Goal: Task Accomplishment & Management: Manage account settings

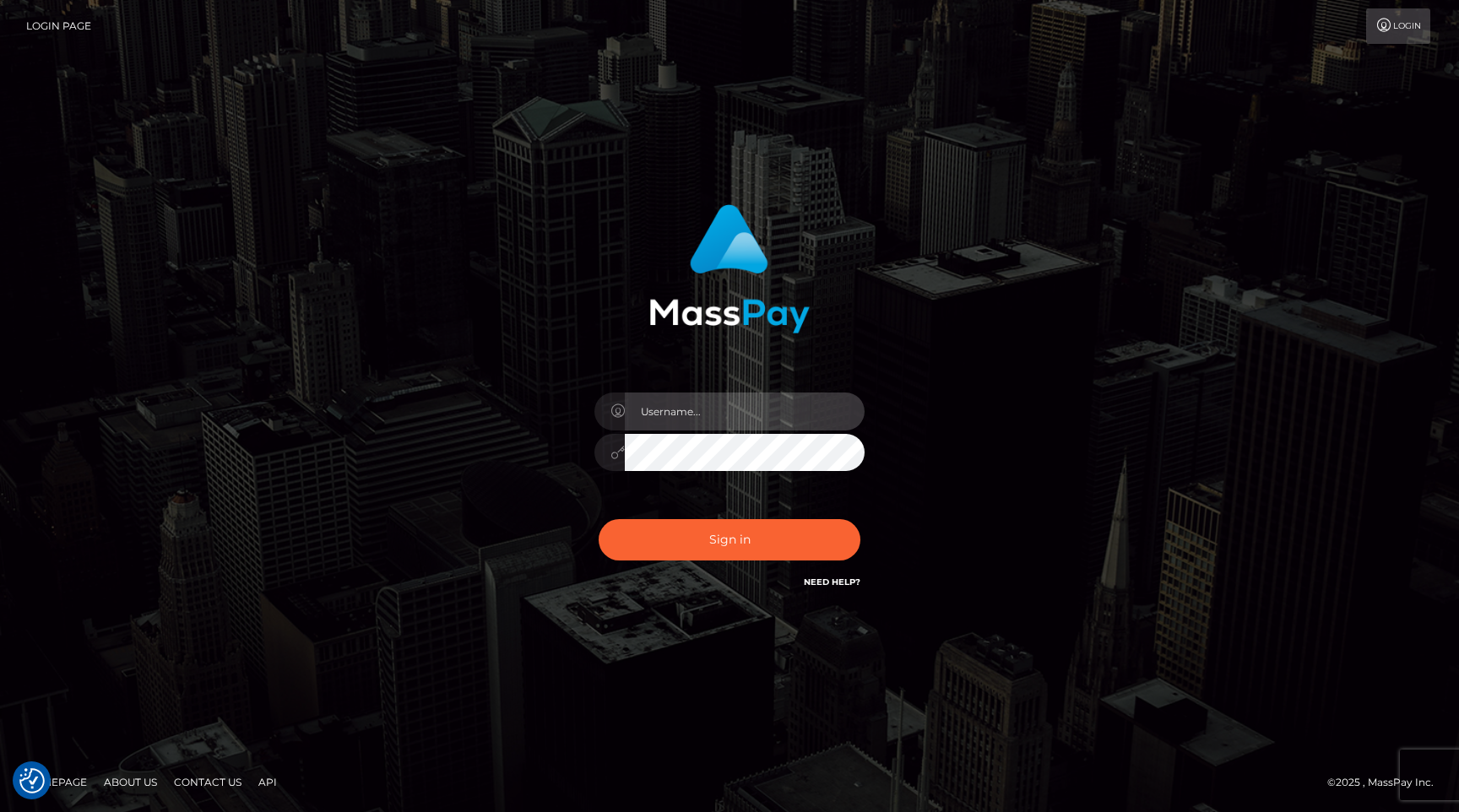
type input "egblue"
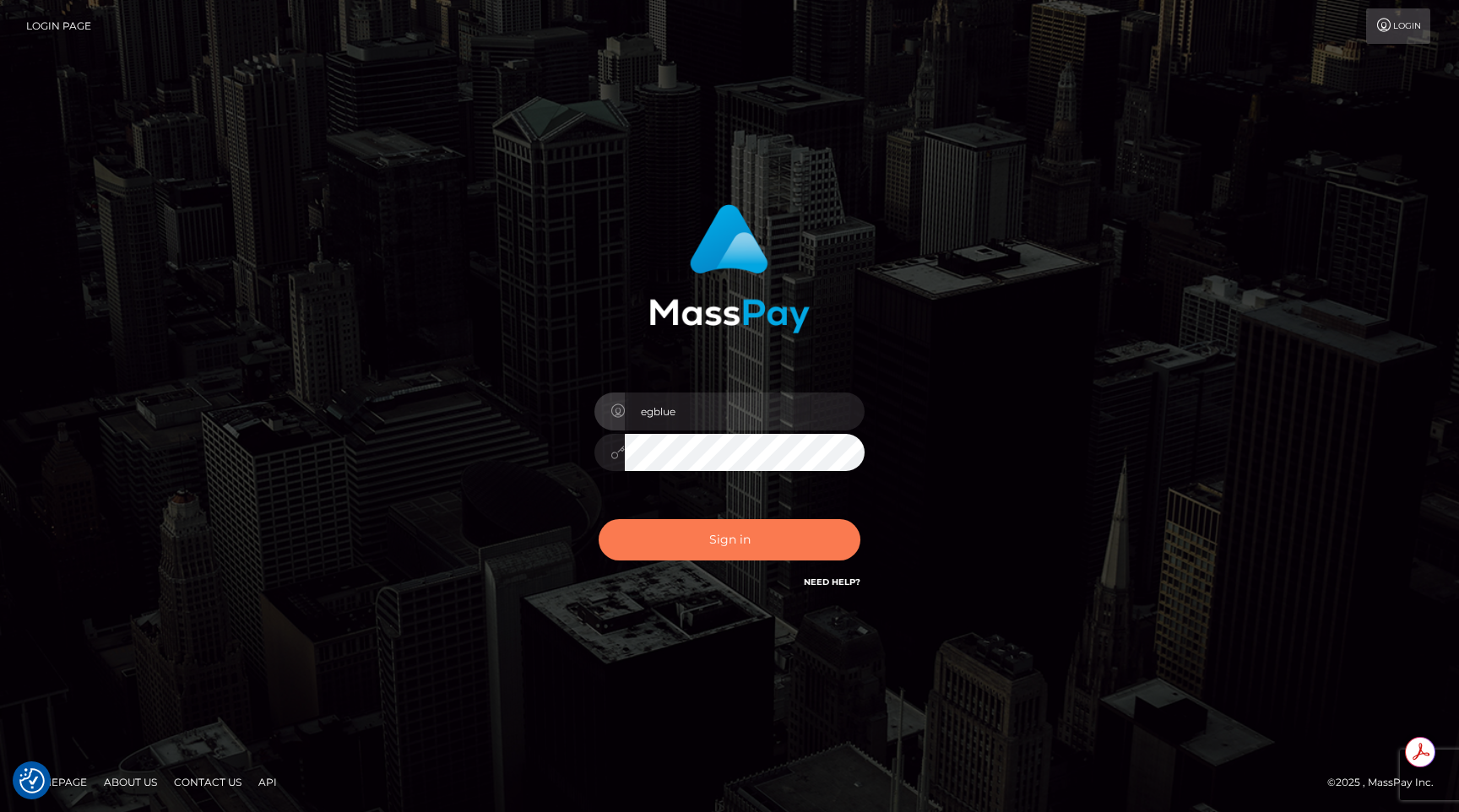
click at [713, 536] on button "Sign in" at bounding box center [729, 539] width 262 height 42
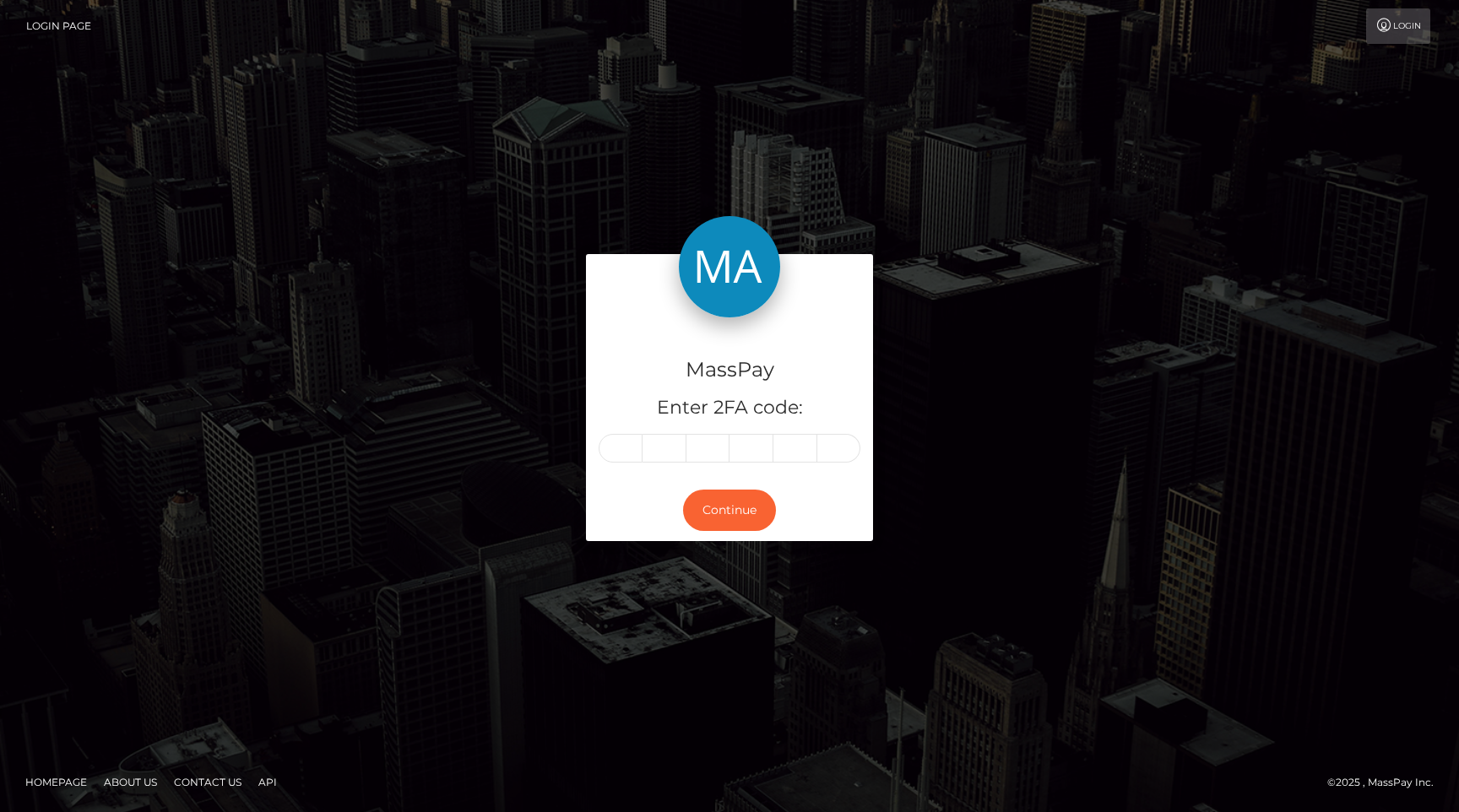
click at [625, 458] on input "text" at bounding box center [620, 449] width 44 height 29
type input "5"
type input "3"
type input "5"
type input "2"
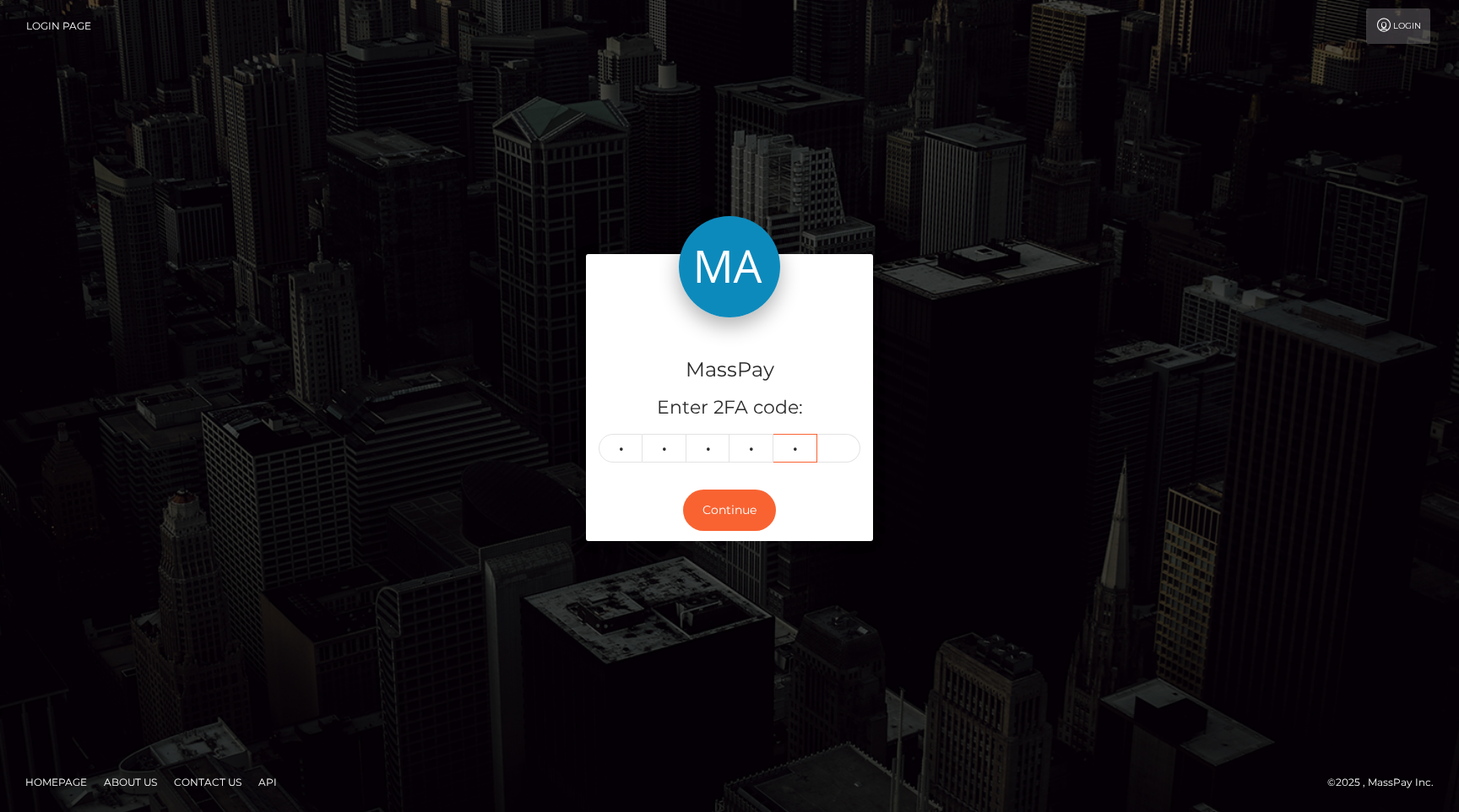
type input "7"
type input "6"
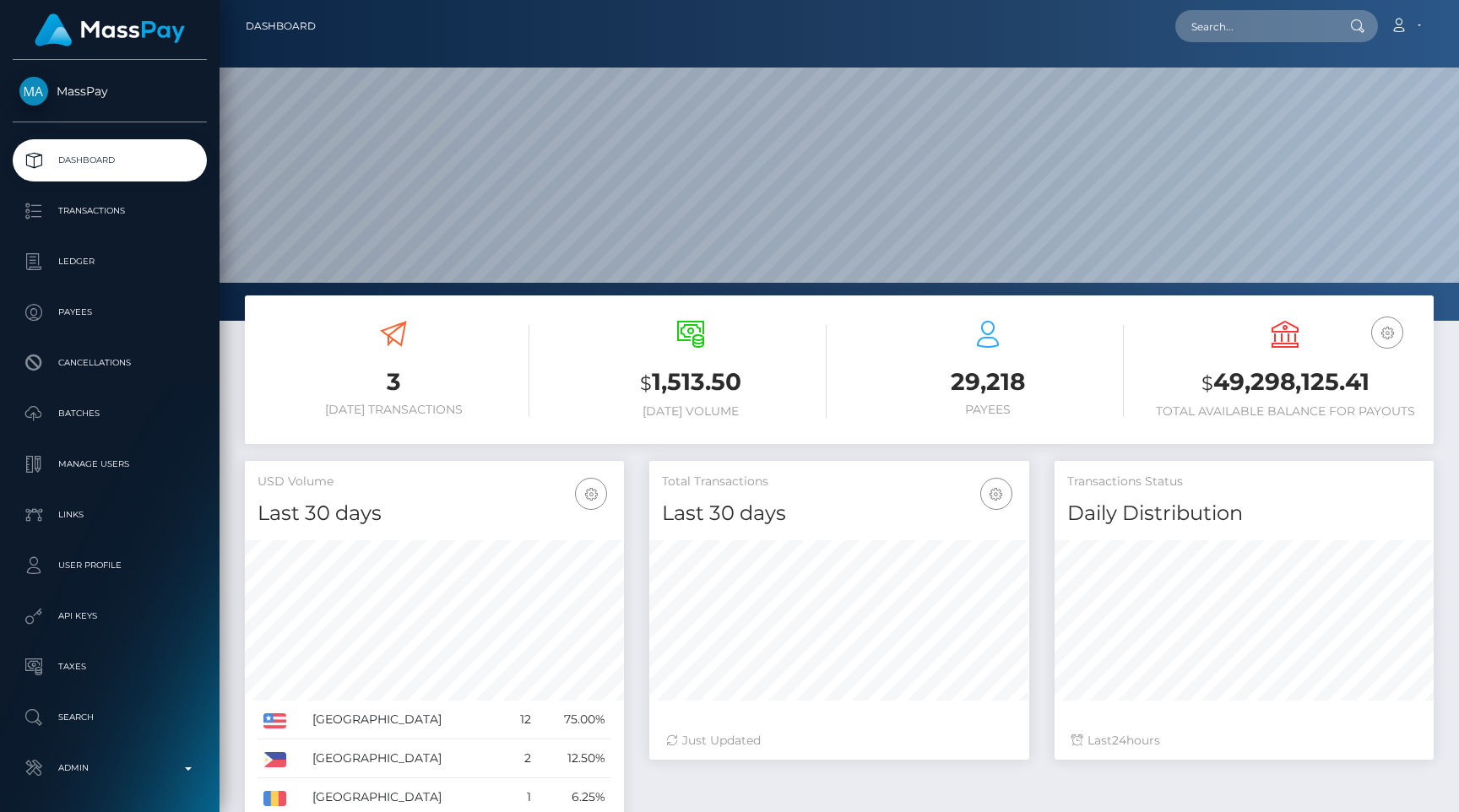
scroll to position [299, 379]
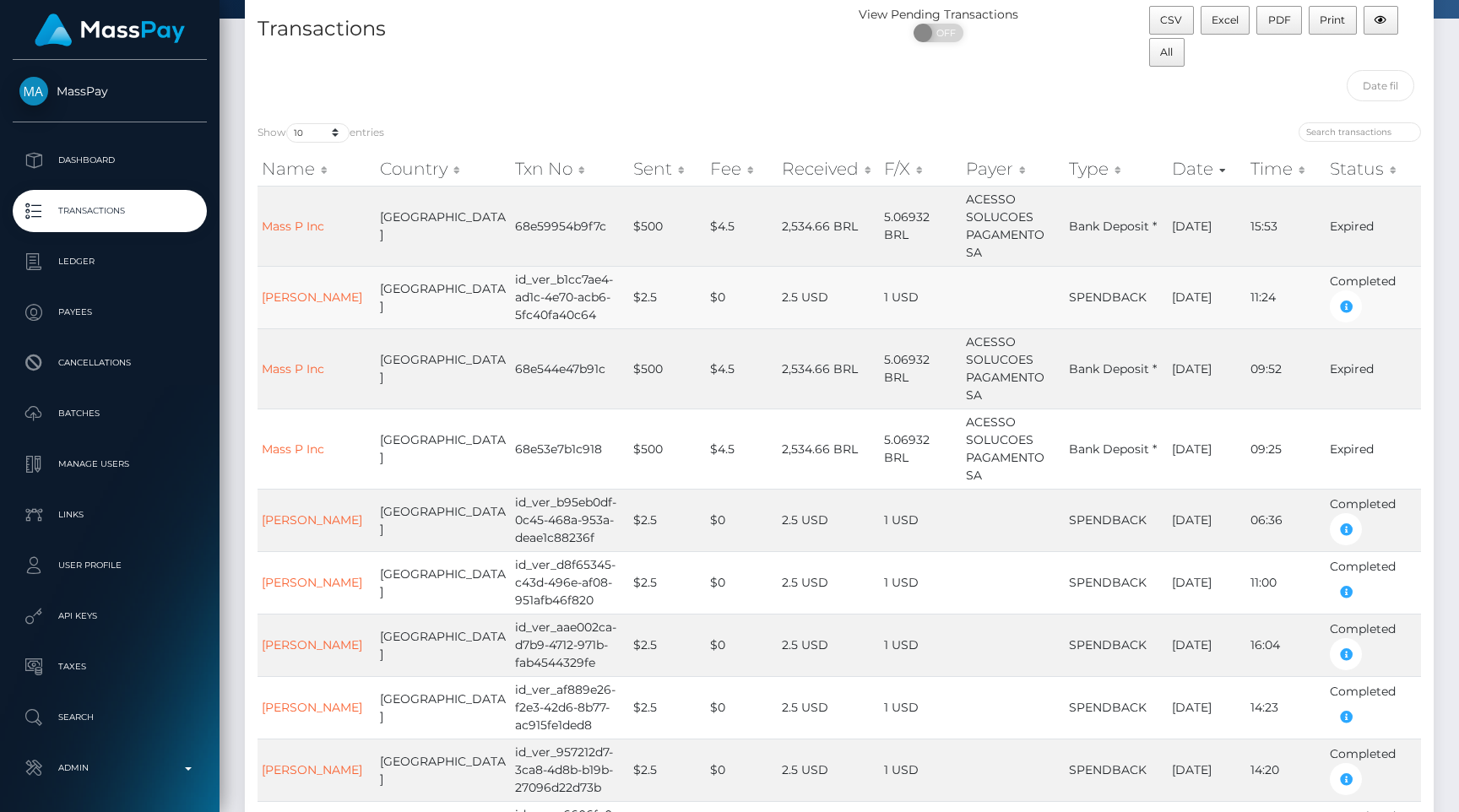
scroll to position [84, 0]
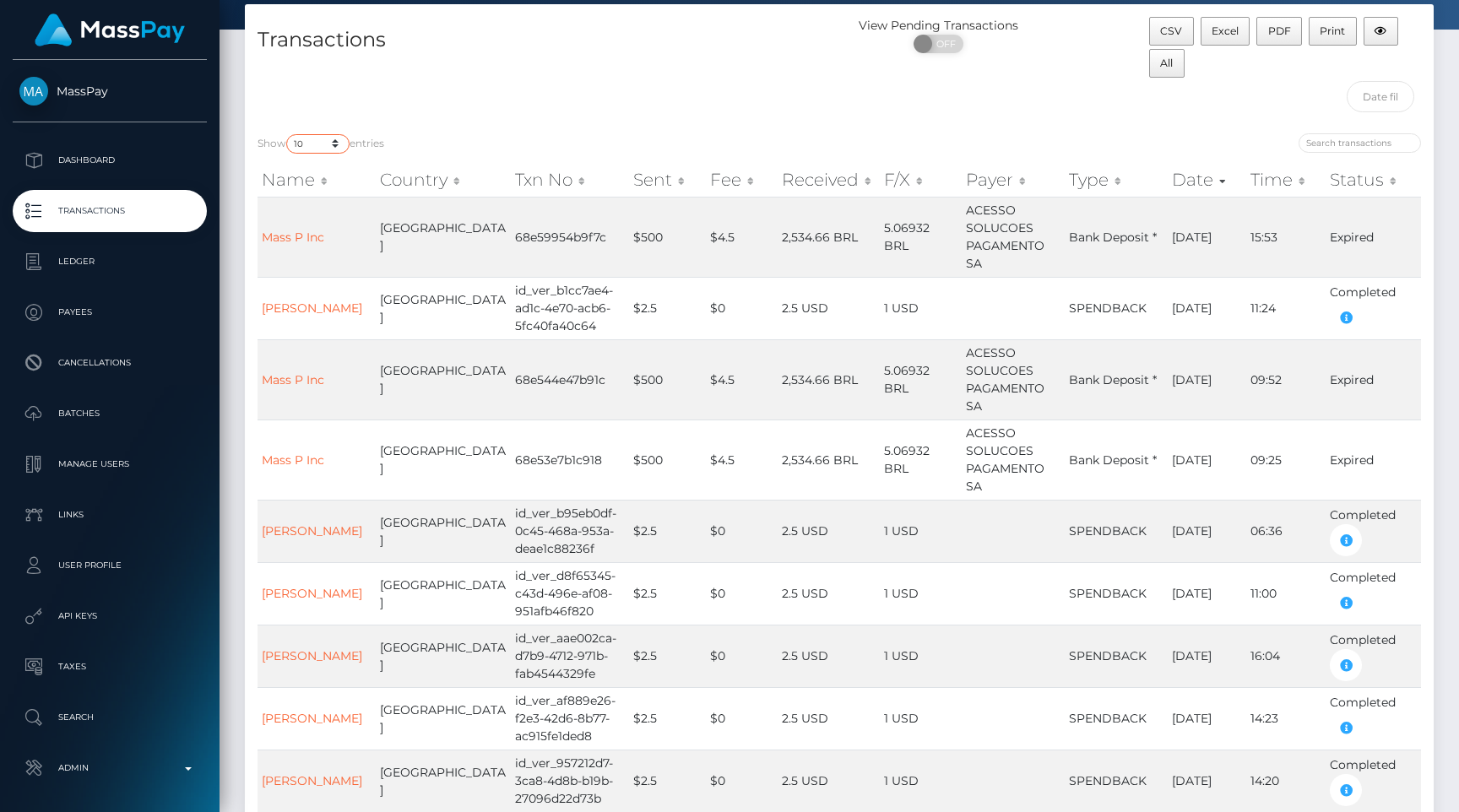
click at [331, 139] on select "10 25 50 100 250 500 1,000 3,500 All" at bounding box center [317, 144] width 63 height 19
select select "100"
click at [288, 134] on select "10 25 50 100 250 500 1,000 3,500 All" at bounding box center [317, 144] width 63 height 19
click at [572, 118] on div "Transactions" at bounding box center [541, 68] width 595 height 103
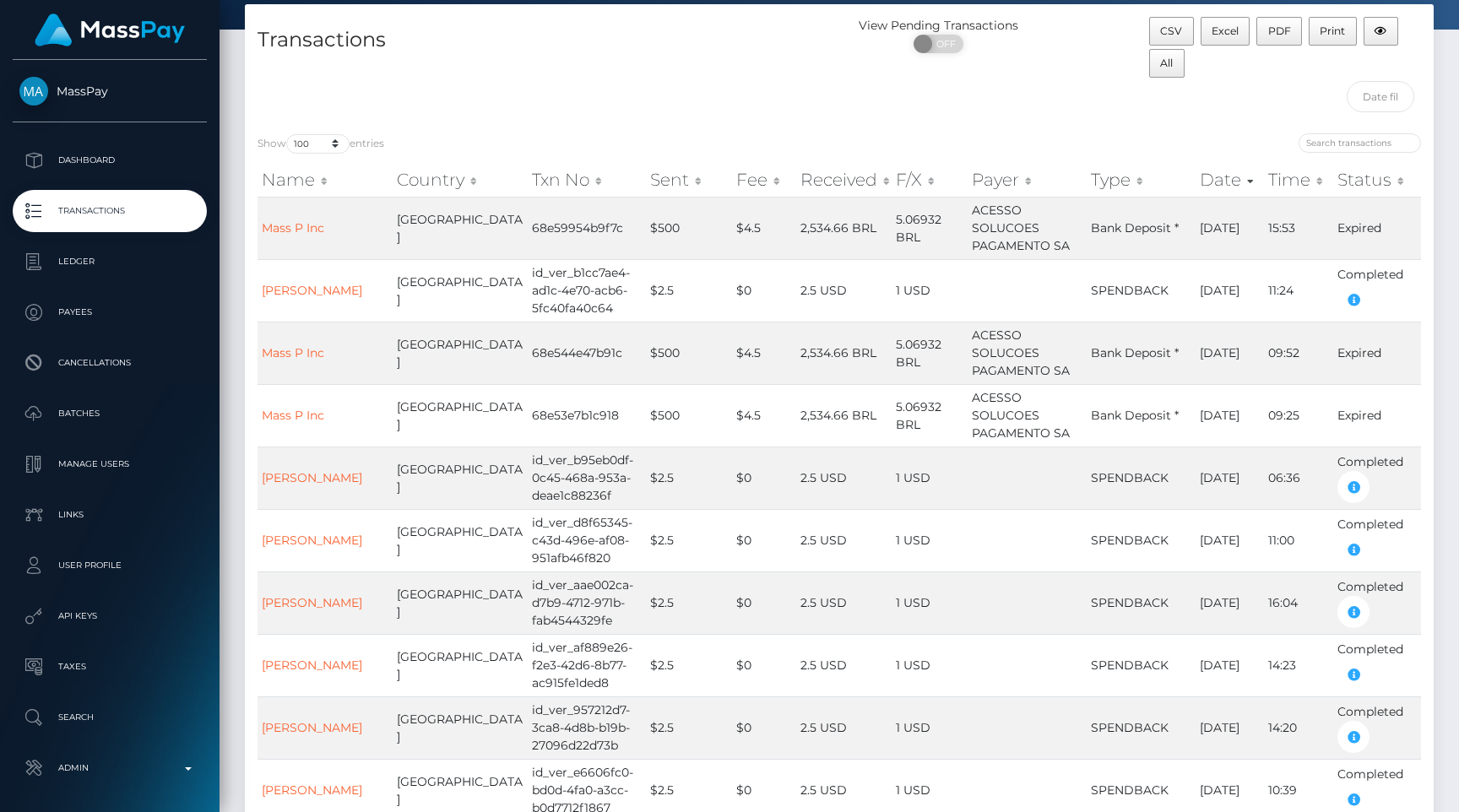
scroll to position [0, 0]
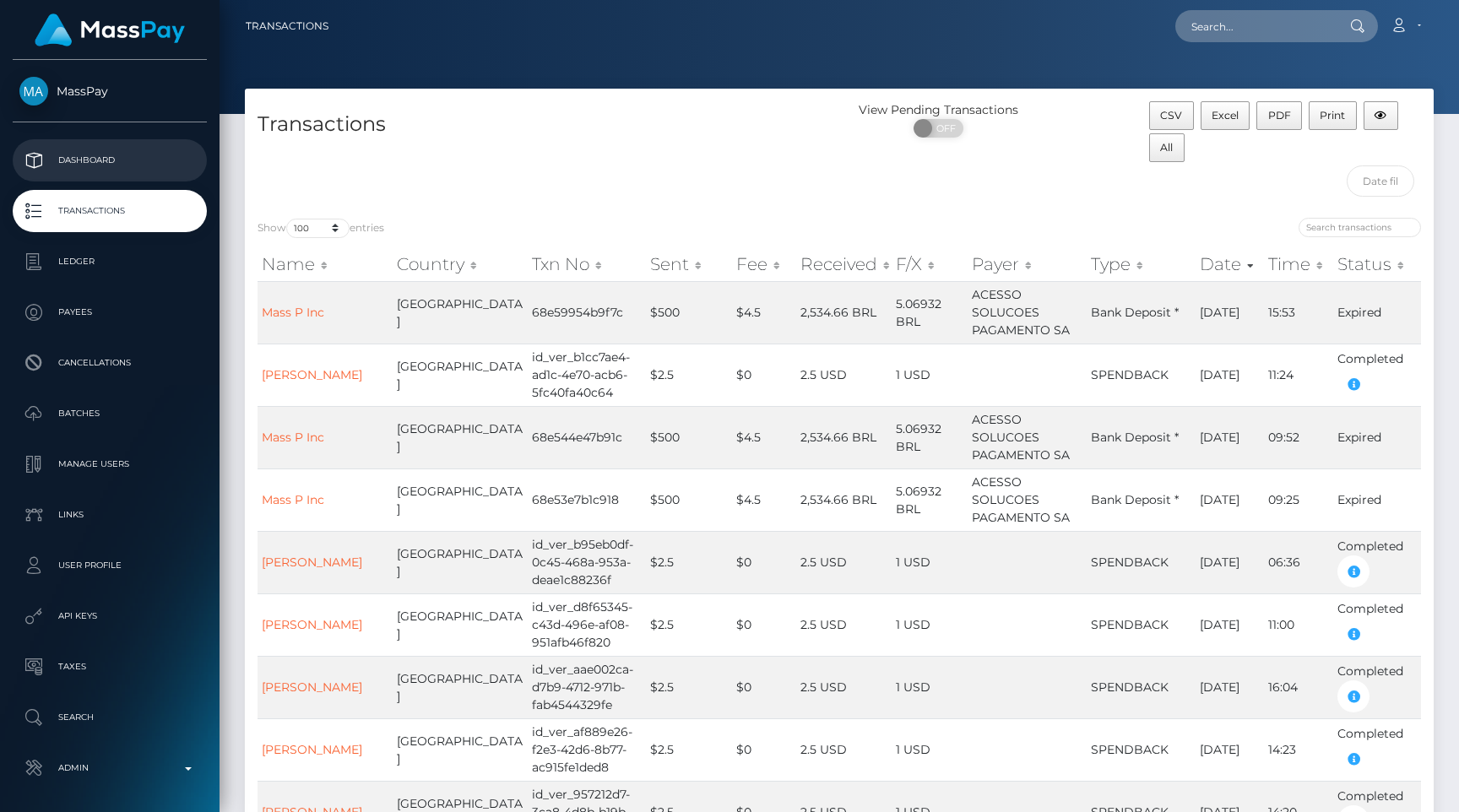
click at [131, 163] on p "Dashboard" at bounding box center [109, 160] width 181 height 25
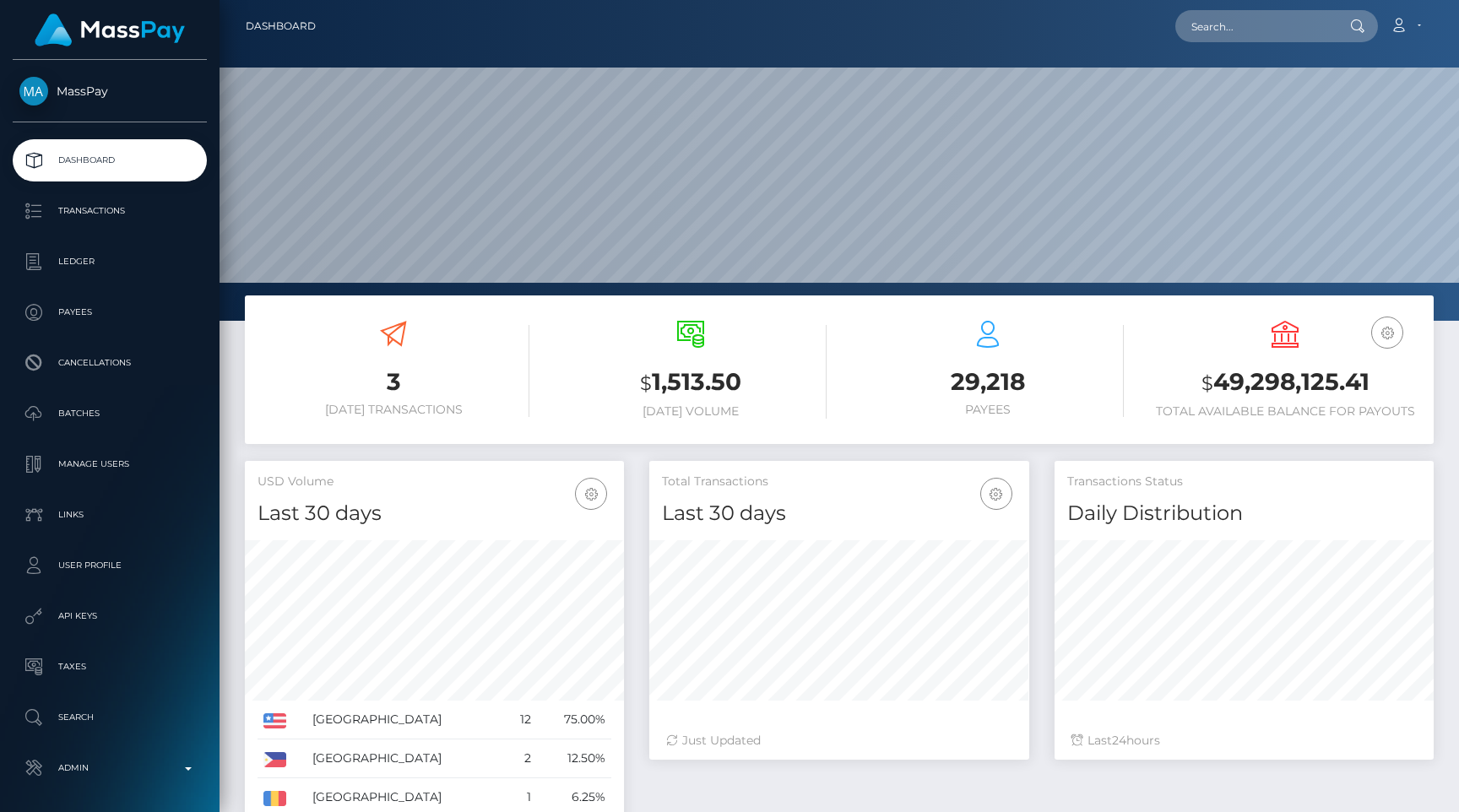
scroll to position [299, 379]
click at [137, 774] on p "Admin" at bounding box center [109, 768] width 181 height 25
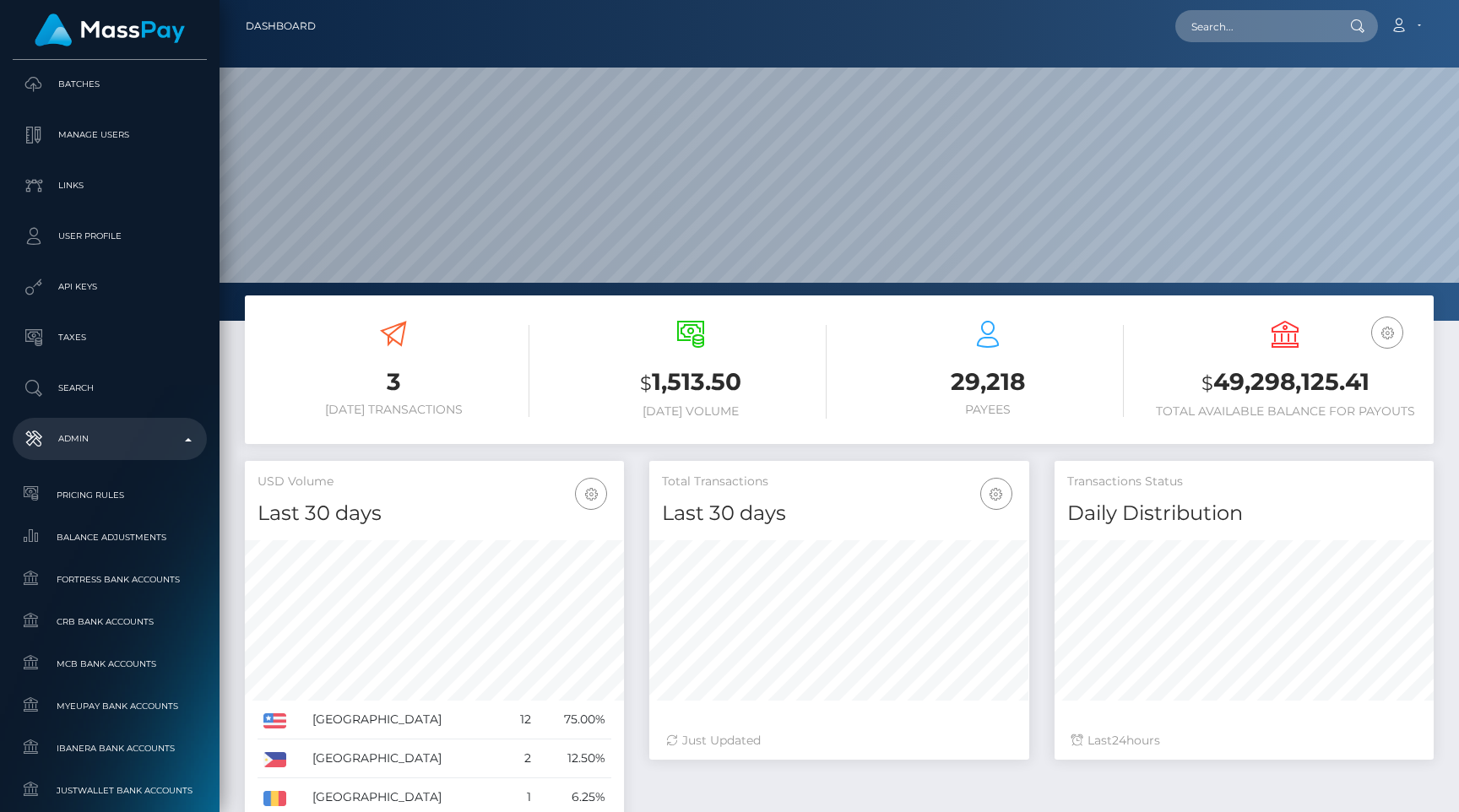
scroll to position [1008, 0]
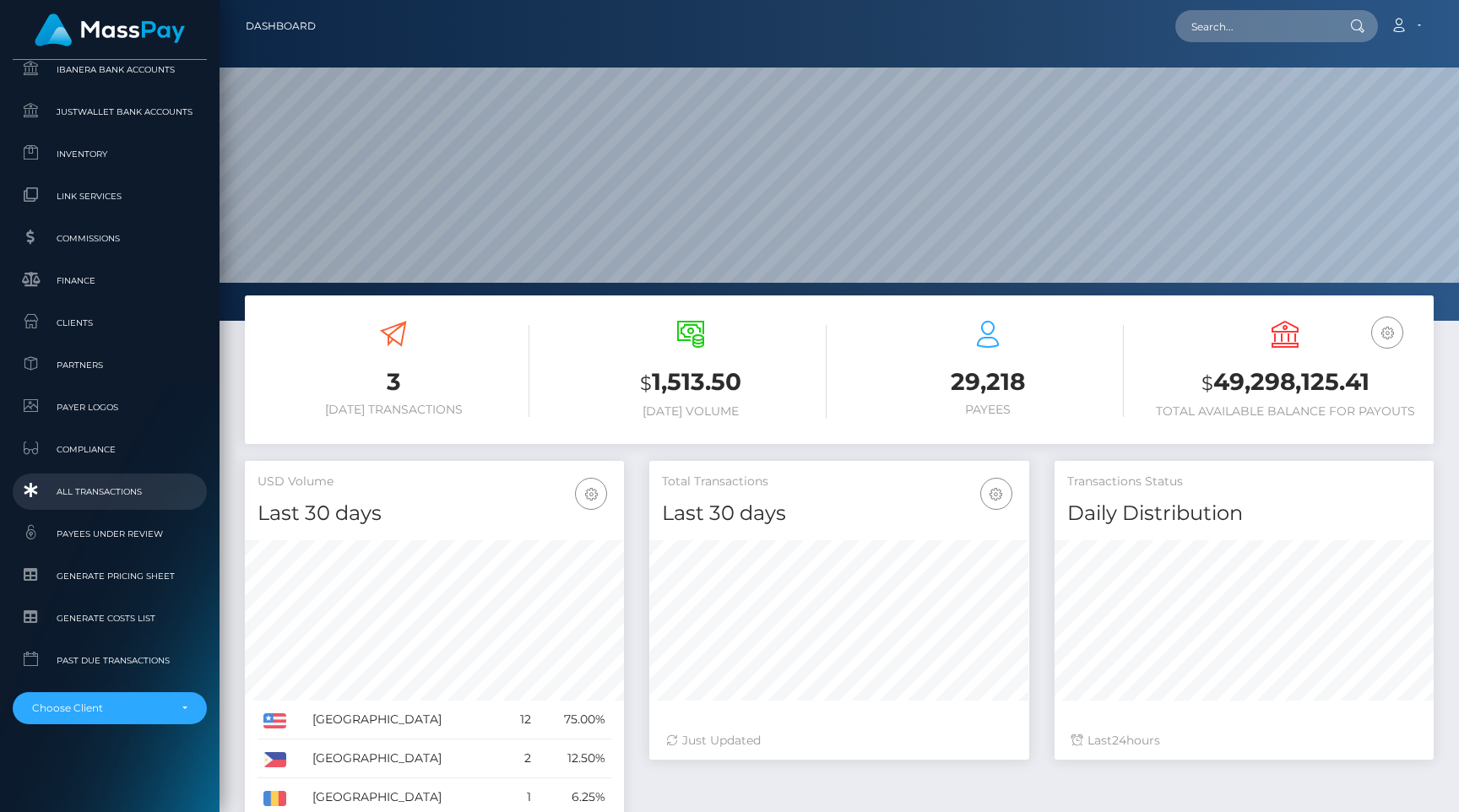
click at [109, 492] on span "All Transactions" at bounding box center [109, 492] width 181 height 19
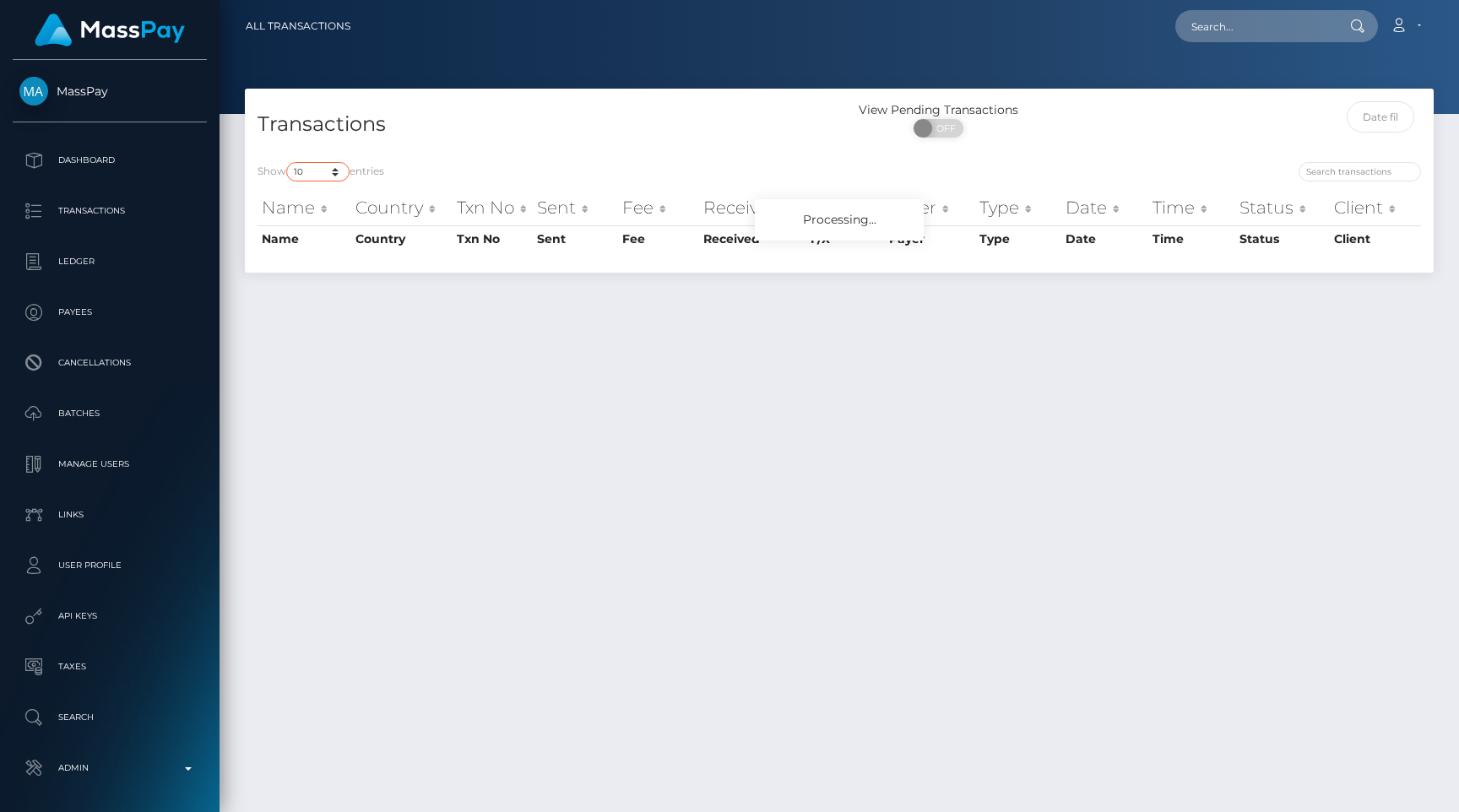
click at [323, 166] on select "10 25 50 100 250 500 1,000 3,500 All" at bounding box center [317, 172] width 63 height 19
select select "250"
click at [288, 162] on select "10 25 50 100 250 500 1,000 3,500 All" at bounding box center [317, 172] width 63 height 19
